Goal: Task Accomplishment & Management: Complete application form

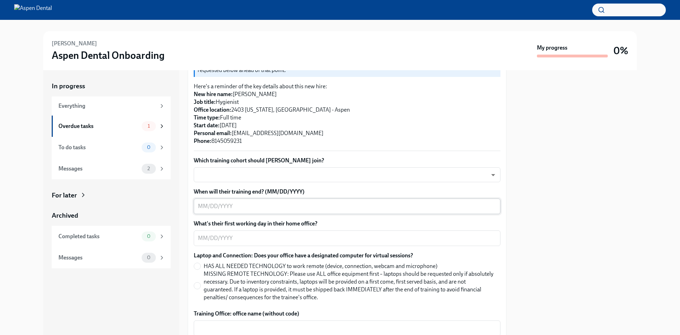
scroll to position [142, 0]
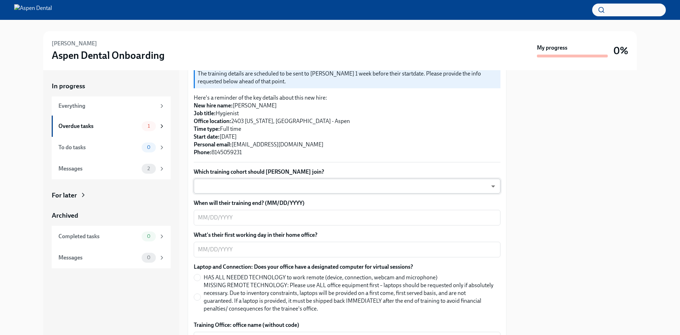
click at [487, 188] on body "[PERSON_NAME] Aspen Dental Onboarding My progress 0% In progress Everything Ove…" at bounding box center [340, 167] width 680 height 335
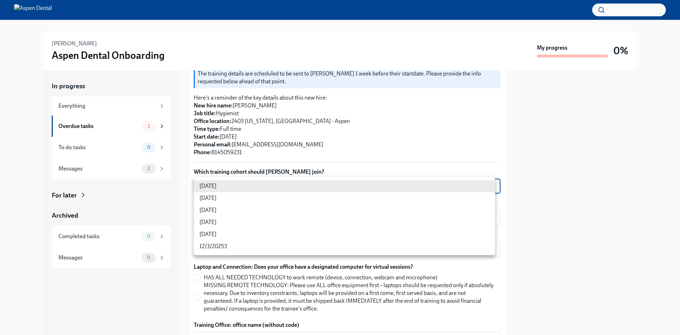
click at [205, 198] on li "[DATE]" at bounding box center [344, 198] width 301 height 12
type input "VueBuPL41"
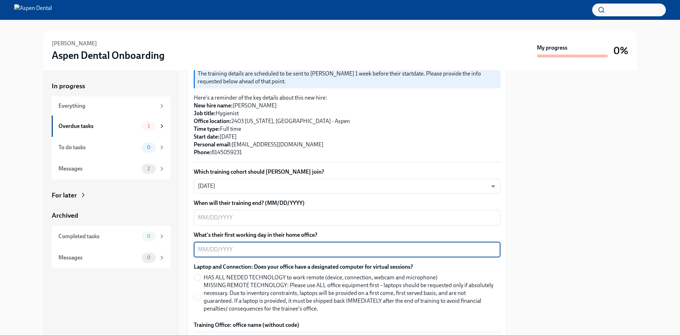
click at [204, 252] on textarea "What's their first working day in their home office?" at bounding box center [347, 249] width 298 height 9
click at [203, 251] on textarea "What's their first working day in their home office?" at bounding box center [347, 249] width 298 height 9
type textarea "[DATE]"
click at [198, 277] on input "HAS ALL NEEDED TECHNOLOGY to work remote (device, connection, webcam and microp…" at bounding box center [197, 277] width 6 height 6
radio input "true"
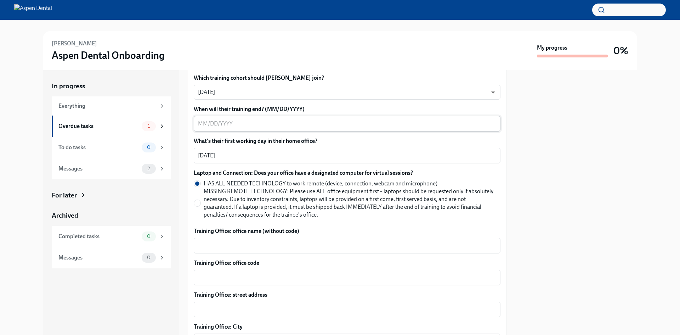
scroll to position [248, 0]
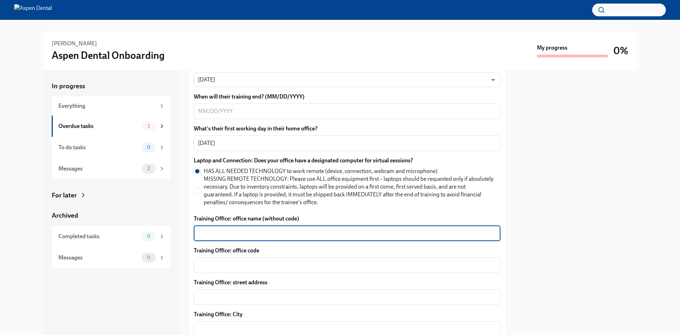
click at [288, 237] on textarea "Training Office: office name (without code)" at bounding box center [347, 233] width 298 height 9
type textarea "[US_STATE], [GEOGRAPHIC_DATA]"
click at [252, 266] on textarea "Training Office: office code" at bounding box center [347, 265] width 298 height 9
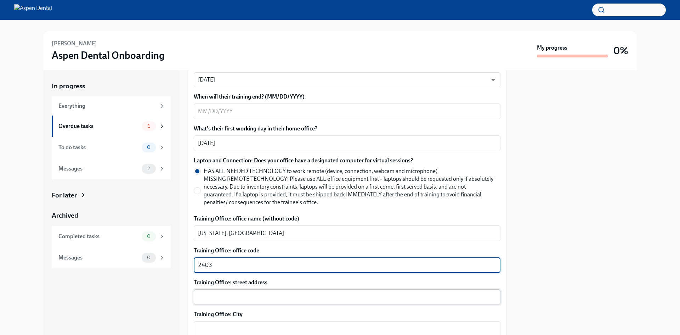
type textarea "2403"
click at [231, 292] on div "x ​" at bounding box center [347, 297] width 307 height 16
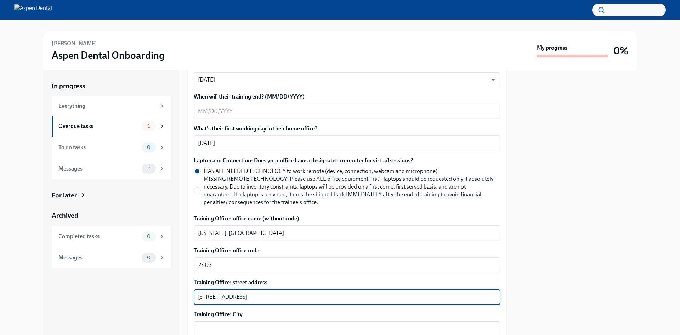
scroll to position [283, 0]
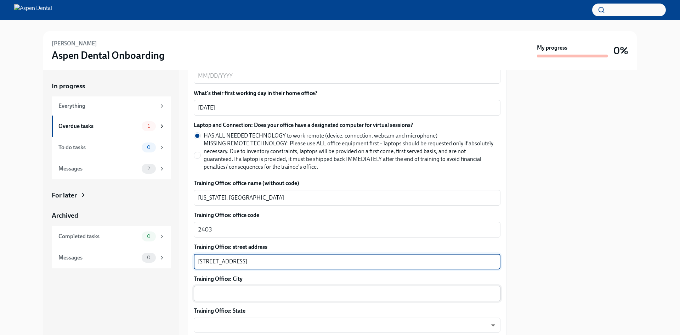
type textarea "[STREET_ADDRESS]"
click at [251, 293] on textarea "Training Office: City" at bounding box center [347, 293] width 298 height 9
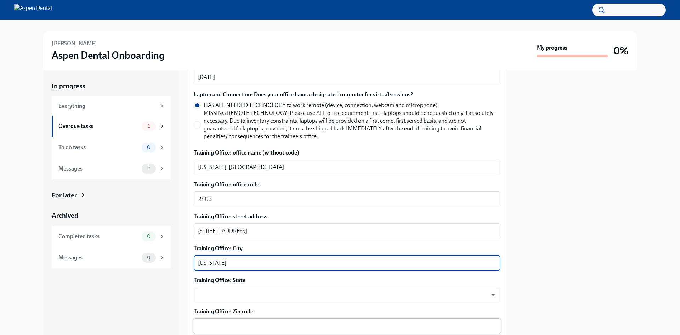
scroll to position [354, 0]
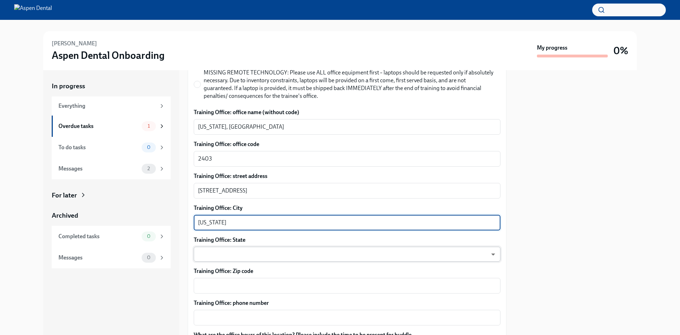
type textarea "[US_STATE]"
click at [233, 254] on body "[PERSON_NAME] Aspen Dental Onboarding My progress 0% In progress Everything Ove…" at bounding box center [340, 167] width 680 height 335
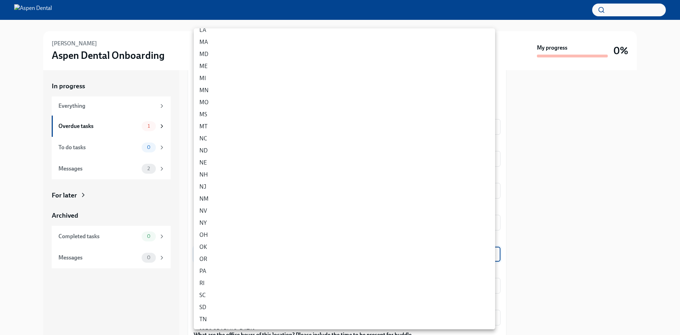
scroll to position [213, 0]
click at [204, 270] on li "PA" at bounding box center [344, 270] width 301 height 12
type input "IUCTqAnue"
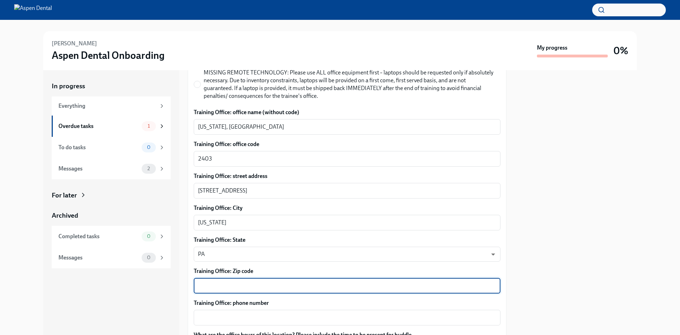
click at [237, 284] on textarea "Training Office: Zip code" at bounding box center [347, 285] width 298 height 9
type textarea "15701"
click at [222, 320] on textarea "Training Office: phone number" at bounding box center [347, 317] width 298 height 9
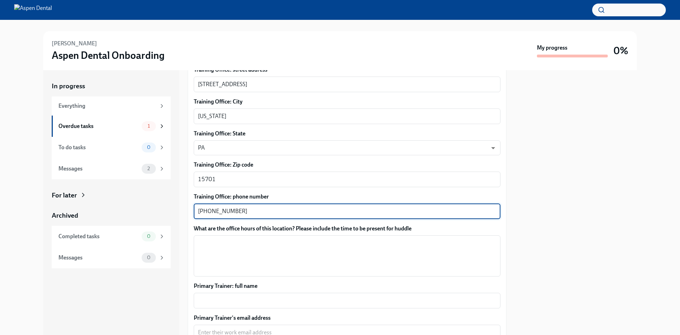
scroll to position [496, 0]
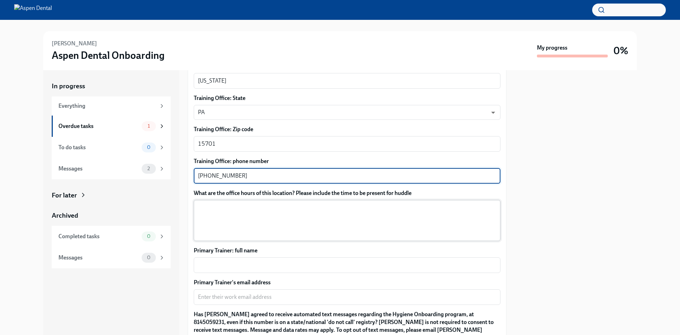
type textarea "[PHONE_NUMBER]"
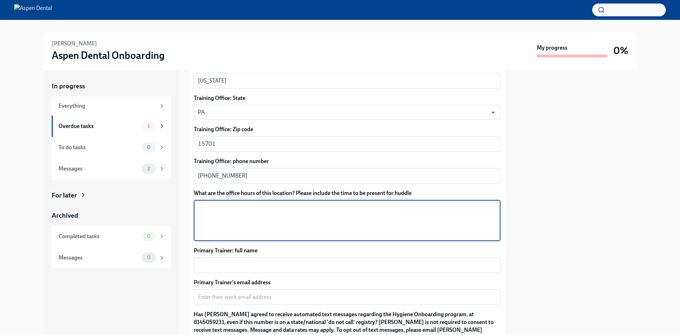
click at [204, 217] on textarea "What are the office hours of this location? Please include the time to be prese…" at bounding box center [347, 220] width 298 height 34
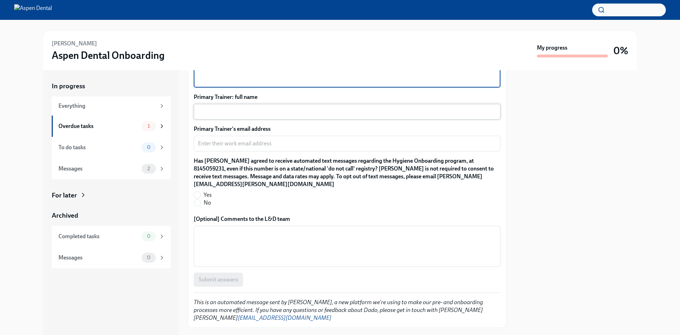
scroll to position [657, 0]
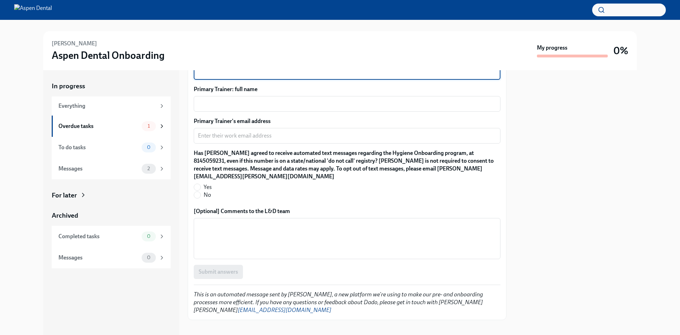
click at [202, 191] on label "No" at bounding box center [344, 195] width 301 height 8
click at [201, 192] on input "No" at bounding box center [197, 195] width 6 height 6
radio input "true"
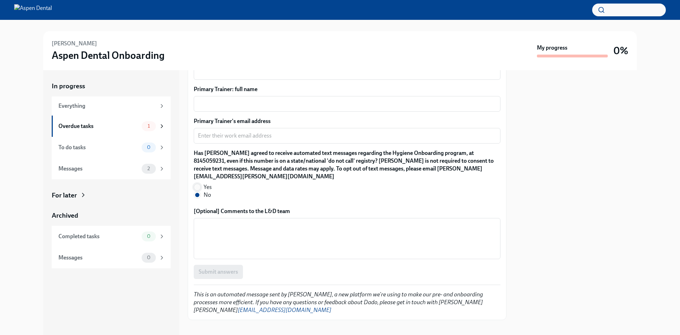
click at [198, 184] on input "Yes" at bounding box center [197, 187] width 6 height 6
radio input "true"
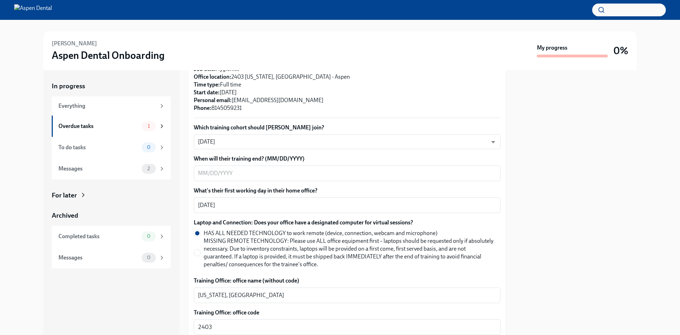
scroll to position [197, 0]
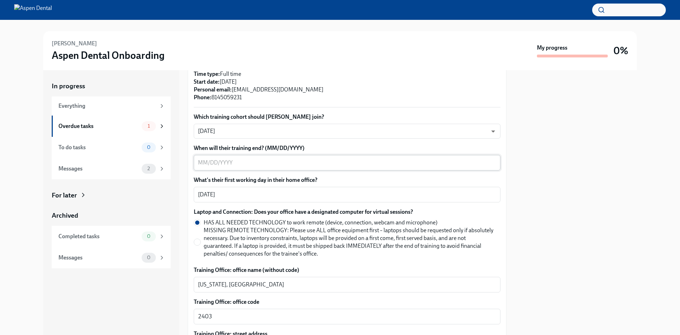
click at [259, 168] on div "x ​" at bounding box center [347, 163] width 307 height 16
click at [580, 184] on div at bounding box center [576, 202] width 122 height 265
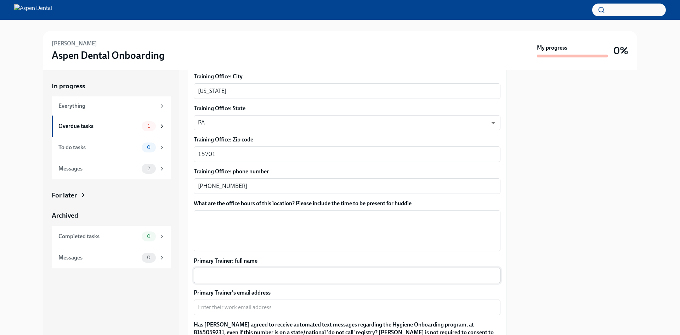
scroll to position [492, 0]
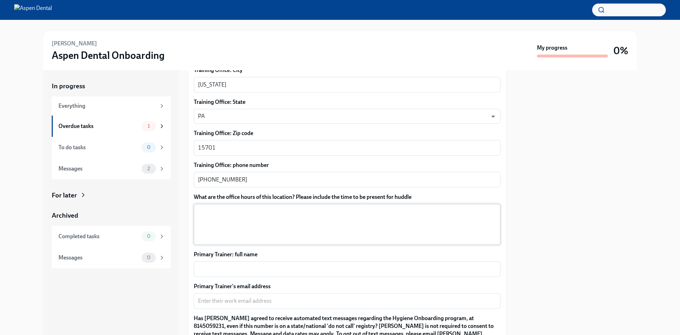
click at [211, 215] on textarea "What are the office hours of this location? Please include the time to be prese…" at bounding box center [347, 224] width 298 height 34
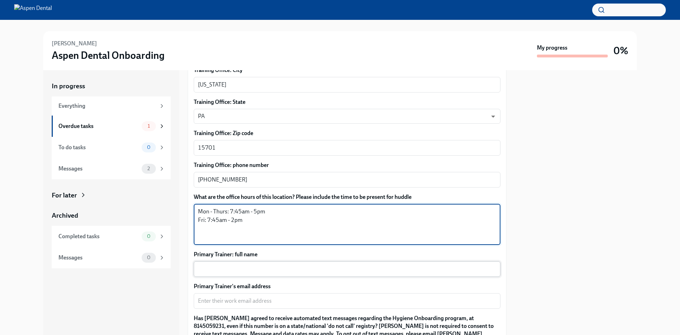
type textarea "Mon - Thurs: 7:45am - 5pm Fri: 7:45am - 2pm"
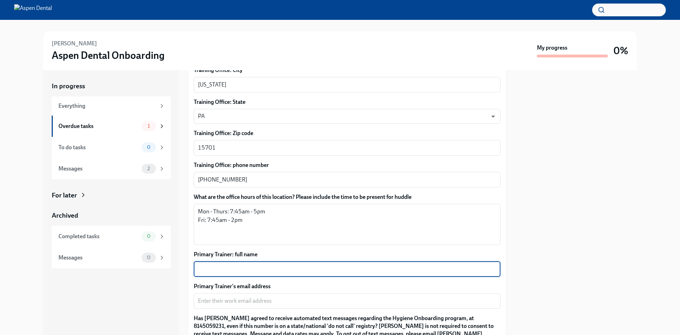
click at [205, 272] on textarea "Primary Trainer: full name" at bounding box center [347, 269] width 298 height 9
type textarea "[PERSON_NAME]"
click at [203, 300] on textarea "Primary Trainer's email address" at bounding box center [347, 301] width 298 height 9
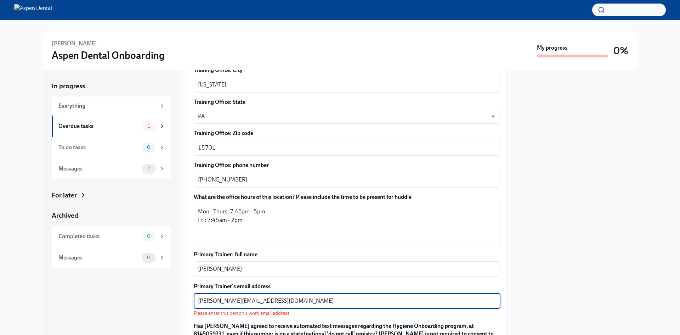
click at [318, 300] on textarea "[PERSON_NAME][EMAIL_ADDRESS][DOMAIN_NAME]" at bounding box center [347, 301] width 298 height 9
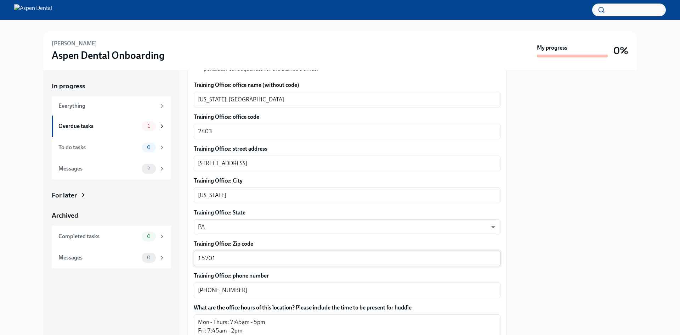
scroll to position [523, 0]
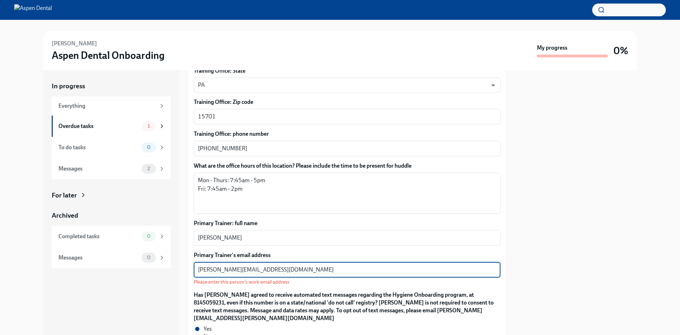
click at [284, 272] on textarea "[PERSON_NAME][EMAIL_ADDRESS][DOMAIN_NAME]" at bounding box center [347, 269] width 298 height 9
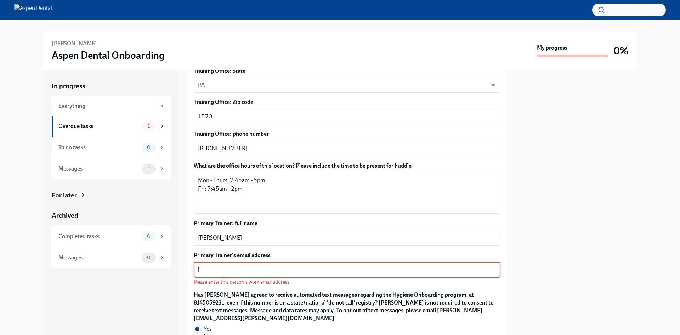
type textarea "l"
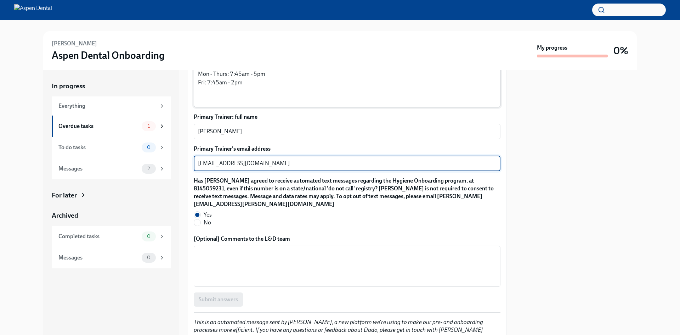
scroll to position [657, 0]
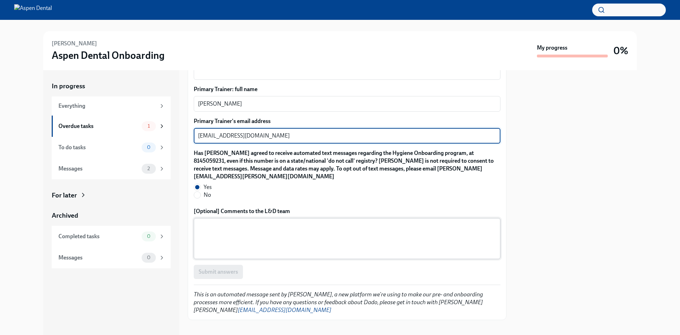
type textarea "[EMAIL_ADDRESS][DOMAIN_NAME]"
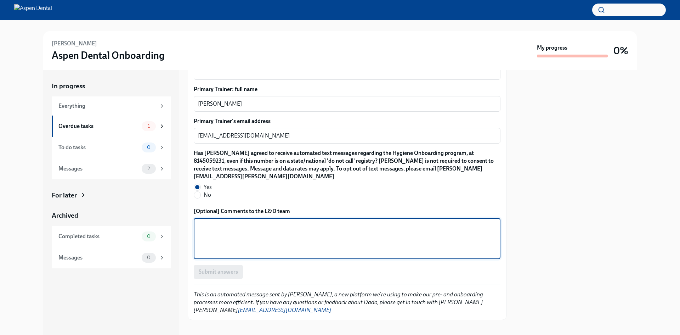
click at [261, 230] on textarea "[Optional] Comments to the L&D team" at bounding box center [347, 238] width 298 height 34
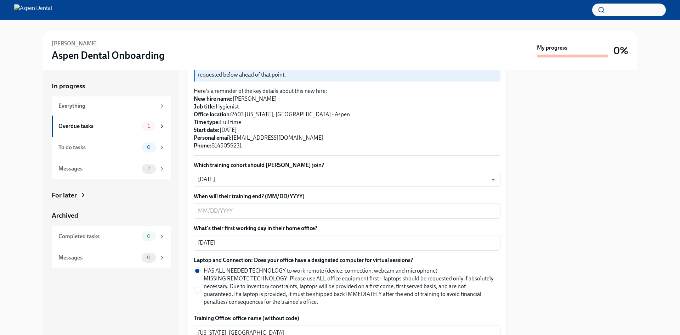
scroll to position [177, 0]
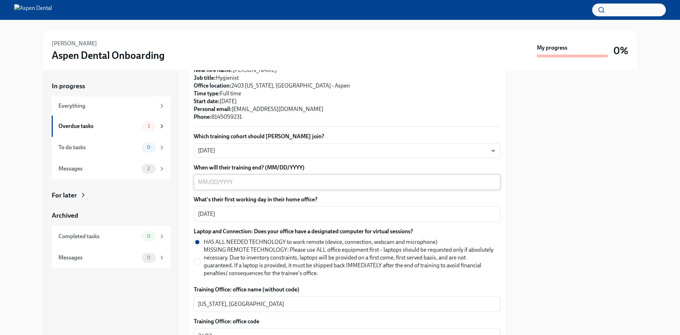
click at [205, 184] on textarea "When will their training end? (MM/DD/YYYY)" at bounding box center [347, 182] width 298 height 9
click at [203, 181] on textarea "When will their training end? (MM/DD/YYYY)" at bounding box center [347, 182] width 298 height 9
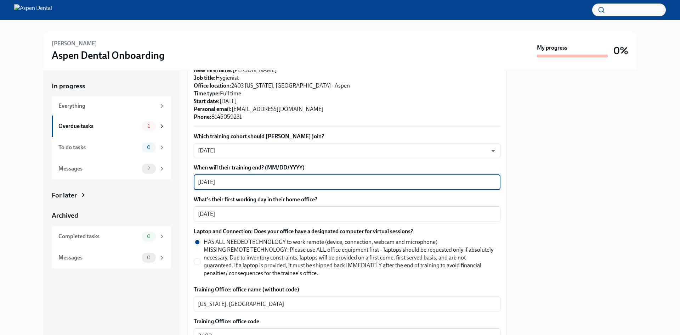
type textarea "[DATE]"
drag, startPoint x: 534, startPoint y: 204, endPoint x: 537, endPoint y: 203, distance: 3.6
click at [535, 204] on div at bounding box center [576, 202] width 122 height 265
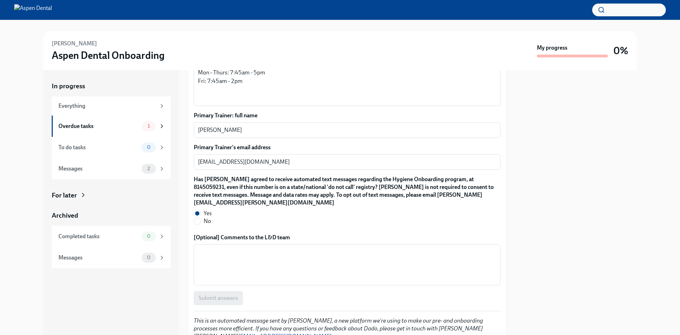
scroll to position [657, 0]
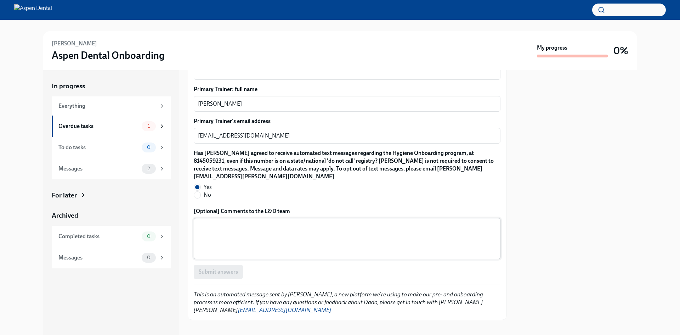
click at [265, 244] on textarea "[Optional] Comments to the L&D team" at bounding box center [347, 238] width 298 height 34
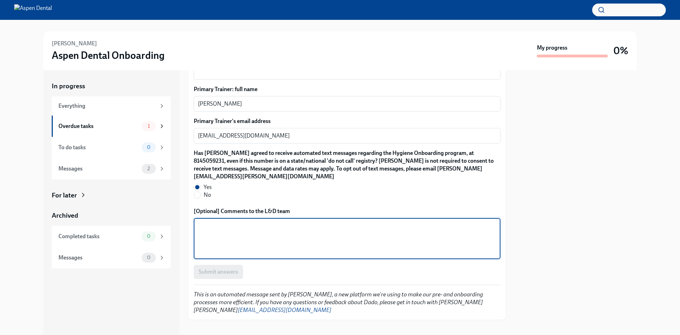
type textarea "."
type textarea "Employee is a Mon-Thurs employee"
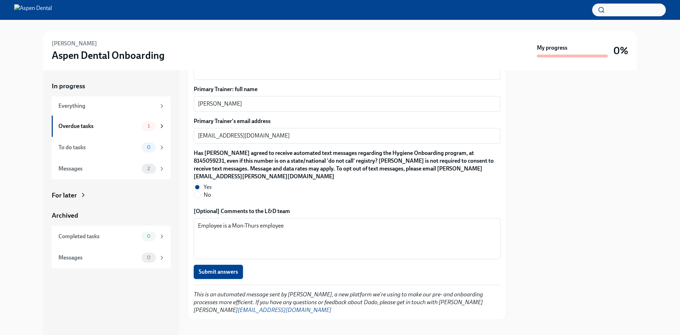
click at [210, 268] on span "Submit answers" at bounding box center [218, 271] width 39 height 7
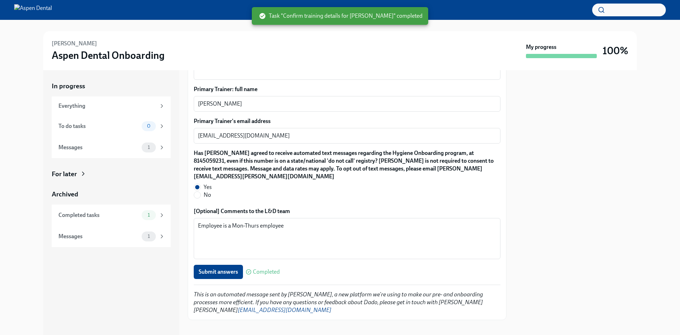
type textarea "[EMAIL_ADDRESS][DOMAIN_NAME]"
